Goal: Find specific page/section: Find specific page/section

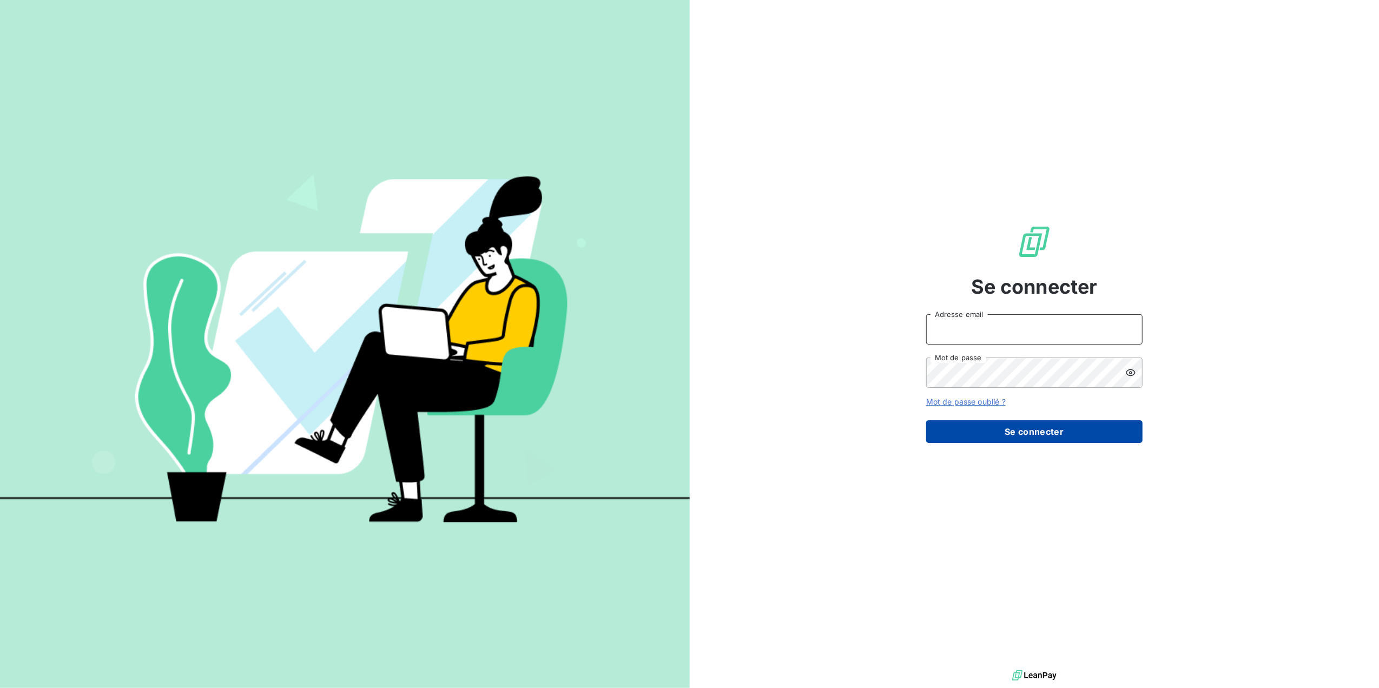
type input "[EMAIL_ADDRESS][DOMAIN_NAME]"
click at [996, 433] on button "Se connecter" at bounding box center [1034, 431] width 216 height 23
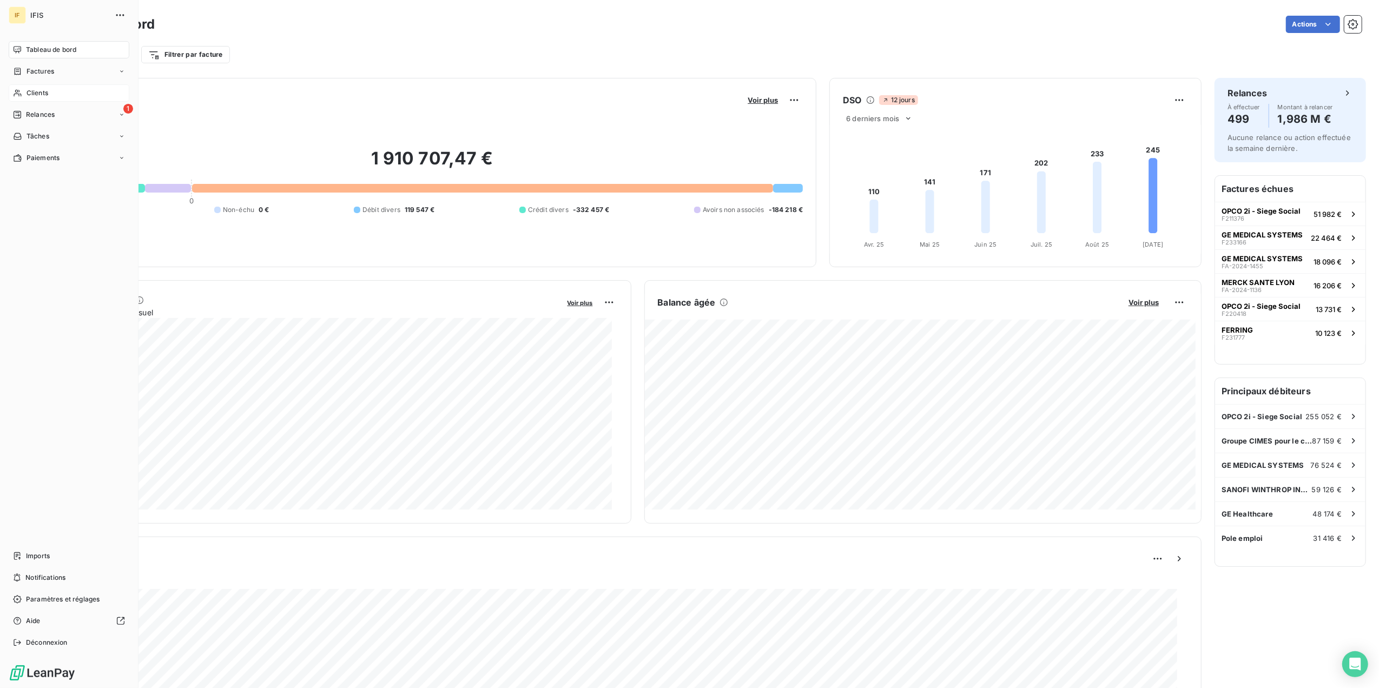
click at [62, 97] on div "Clients" at bounding box center [69, 92] width 121 height 17
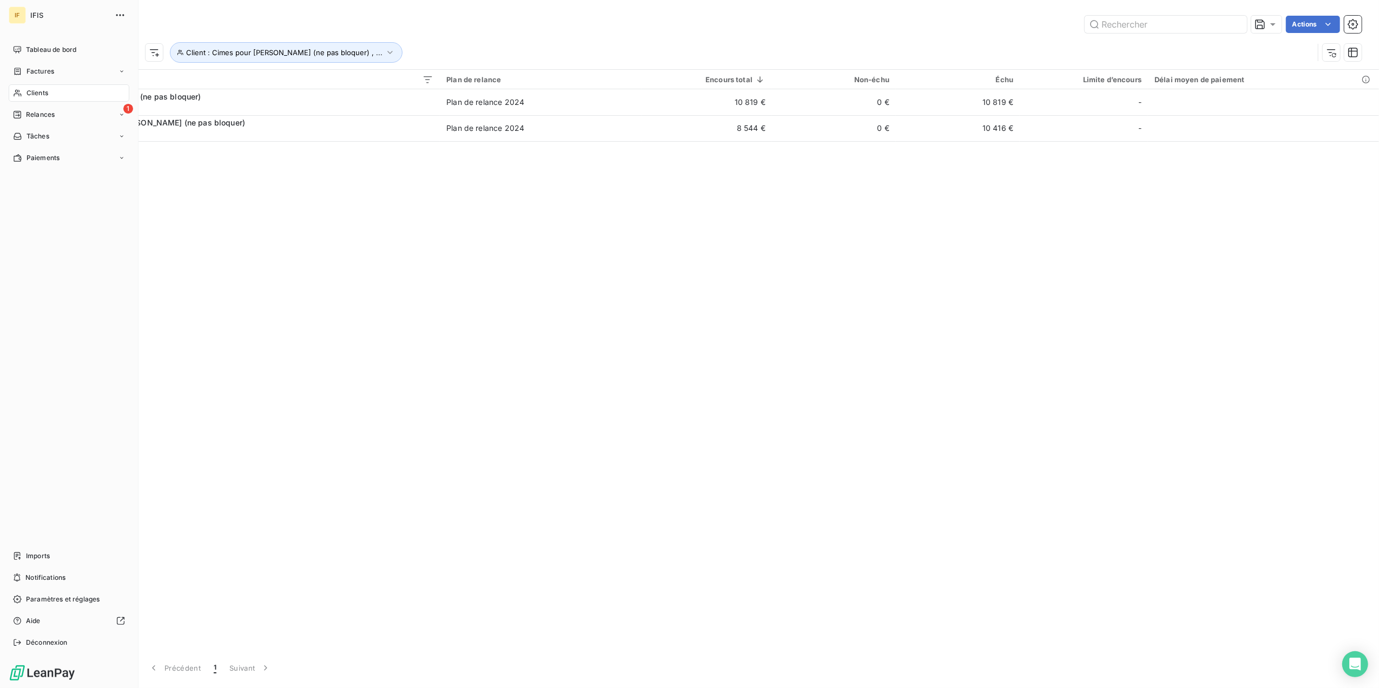
click at [48, 95] on span "Clients" at bounding box center [38, 93] width 22 height 10
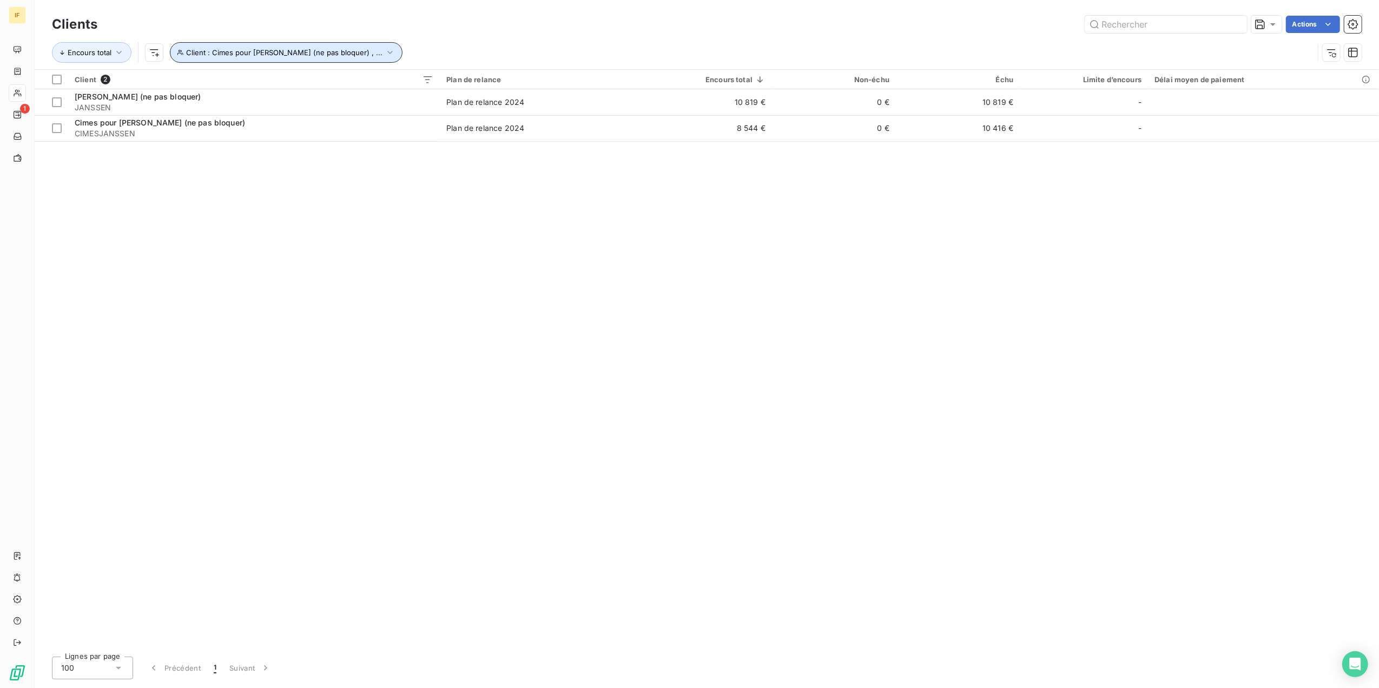
click at [327, 55] on span "Client : Cimes pour [PERSON_NAME] (ne pas bloquer) , ..." at bounding box center [284, 52] width 196 height 9
click at [423, 75] on button "button" at bounding box center [419, 80] width 17 height 17
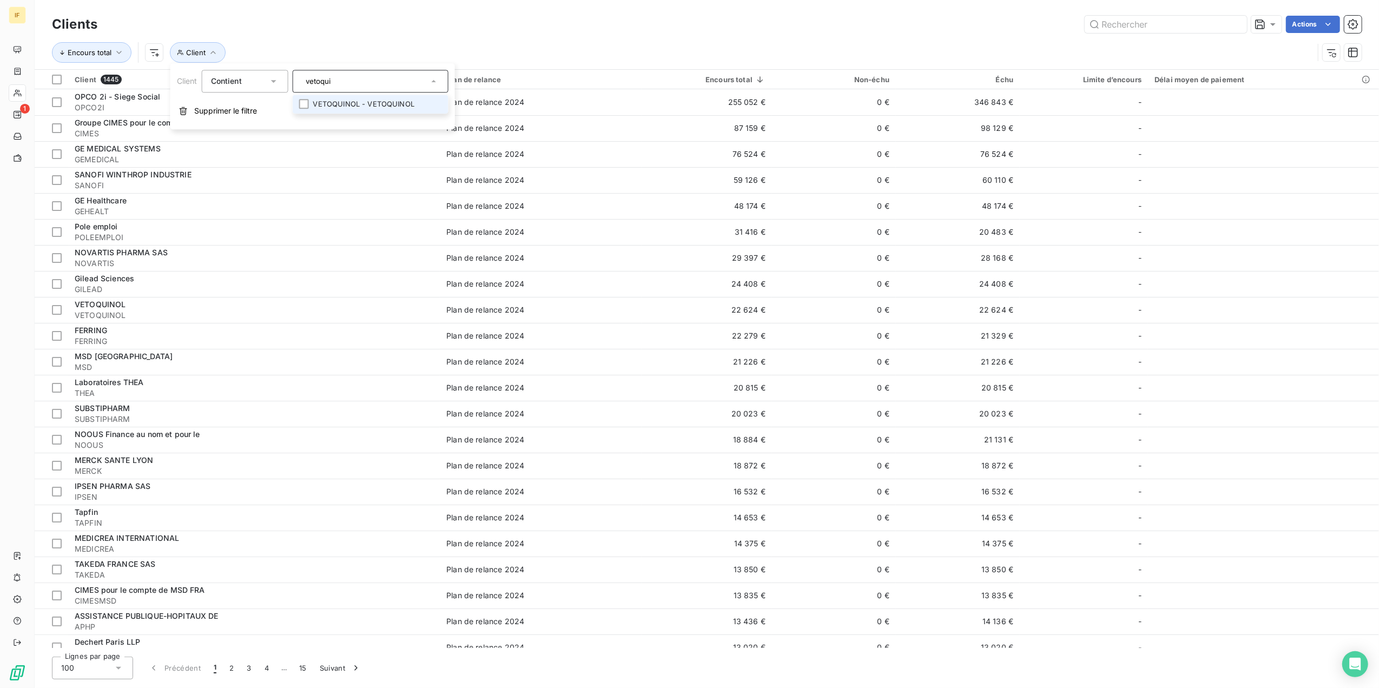
type input "vetoqui"
click at [426, 107] on li "VETOQUINOL - VETOQUINOL" at bounding box center [371, 104] width 156 height 19
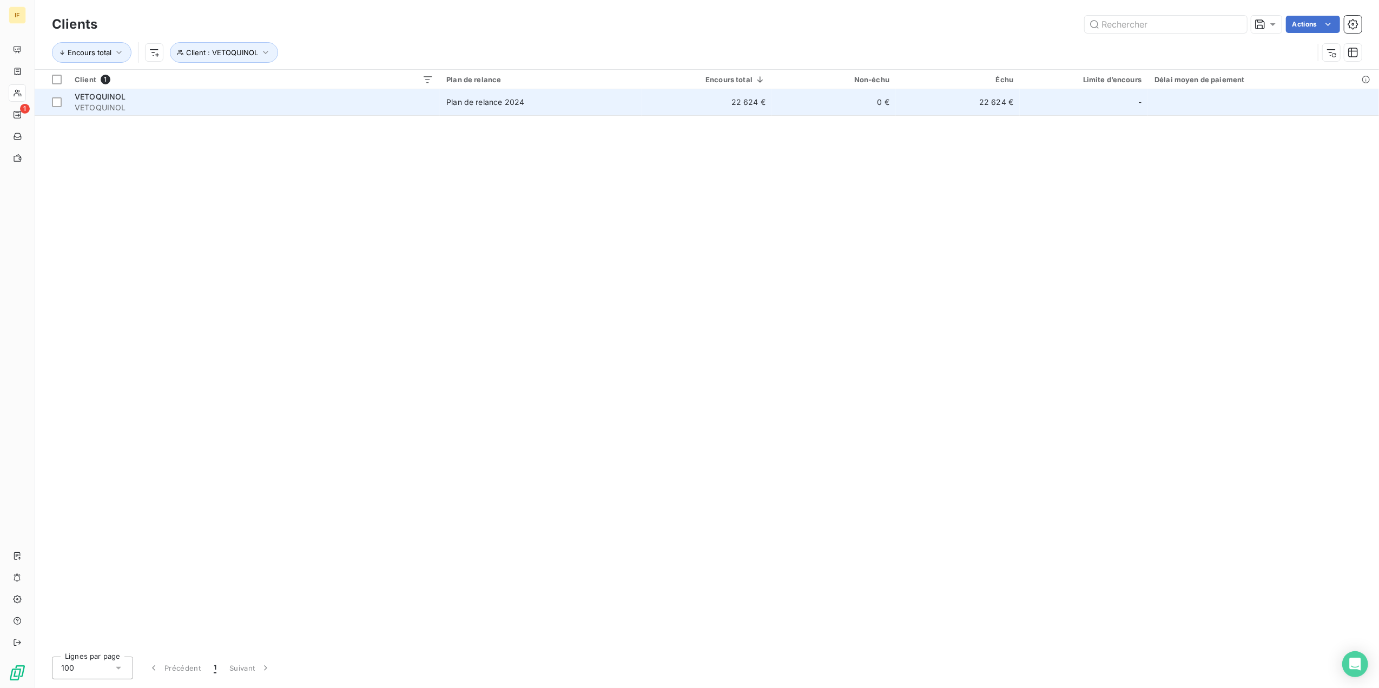
click at [100, 96] on span "VETOQUINOL" at bounding box center [100, 96] width 51 height 9
